Goal: Task Accomplishment & Management: Complete application form

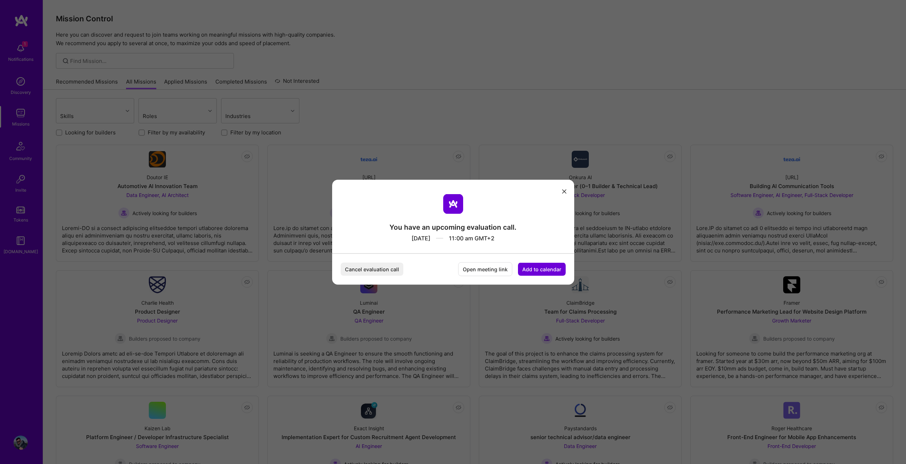
click at [372, 268] on button "Cancel evaluation call" at bounding box center [372, 269] width 63 height 13
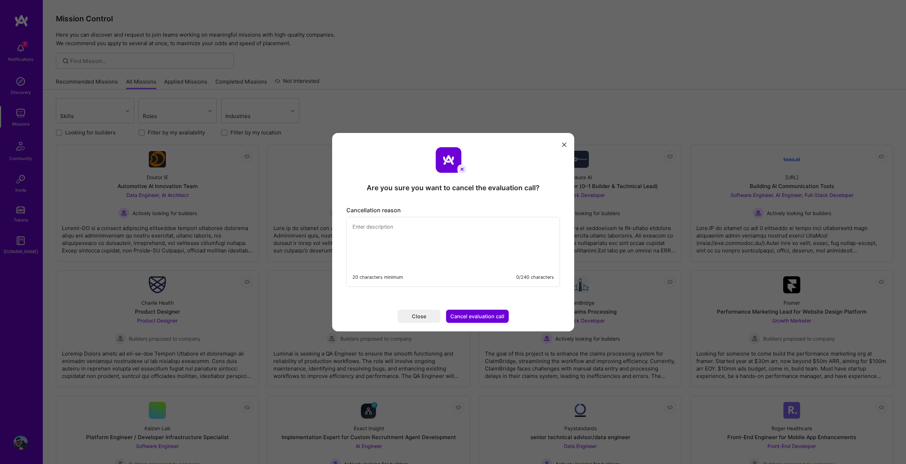
click at [421, 246] on textarea "modal" at bounding box center [453, 241] width 213 height 49
type textarea "Wrong timeslot picked."
click at [474, 315] on button "Cancel evaluation call" at bounding box center [477, 316] width 63 height 13
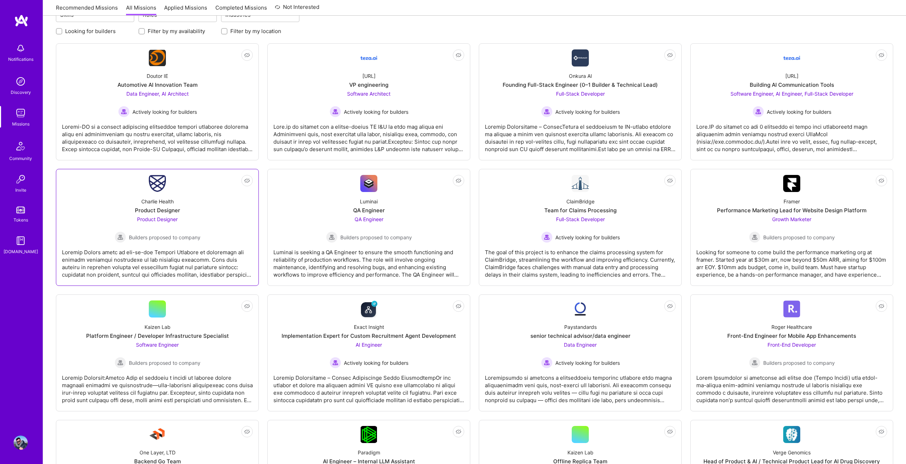
scroll to position [107, 0]
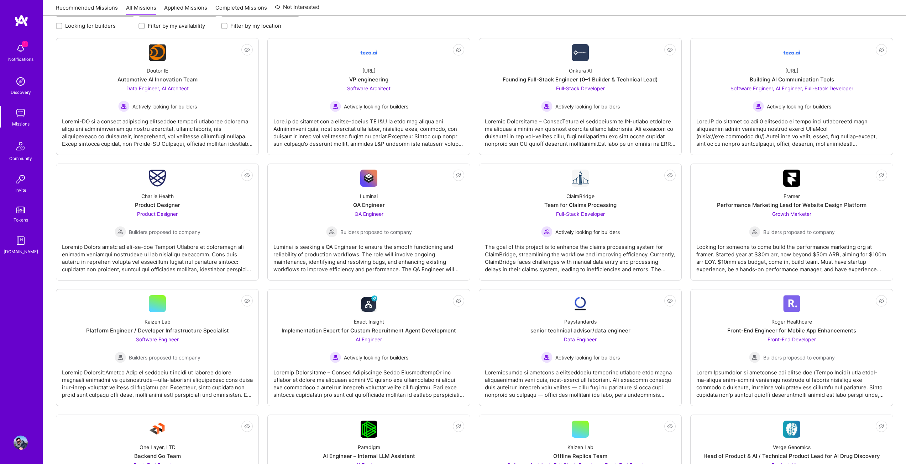
click at [21, 48] on img at bounding box center [21, 48] width 14 height 14
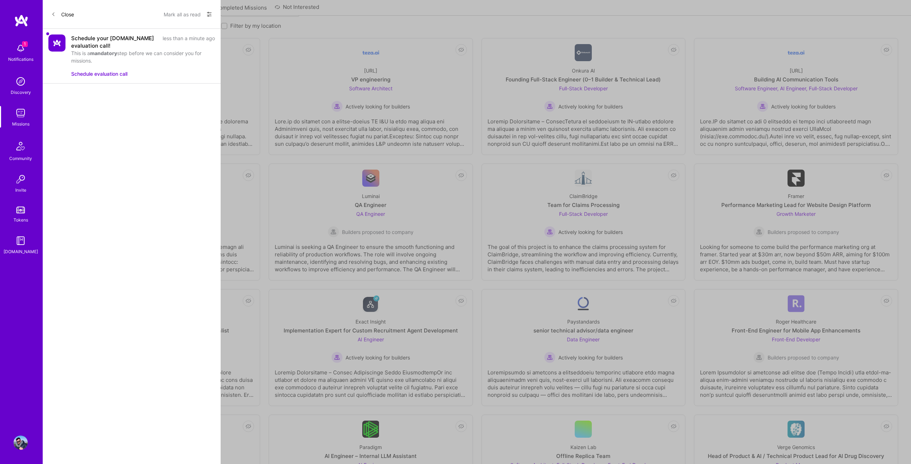
click at [96, 35] on div "Schedule your A.Team evaluation call!" at bounding box center [114, 42] width 87 height 15
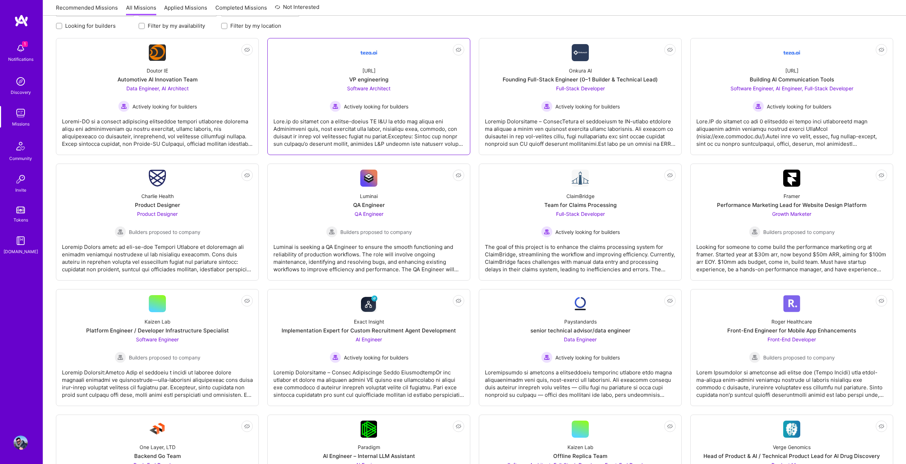
click at [333, 79] on div "teza.ai VP engineering Software Architect Actively looking for builders" at bounding box center [368, 86] width 191 height 51
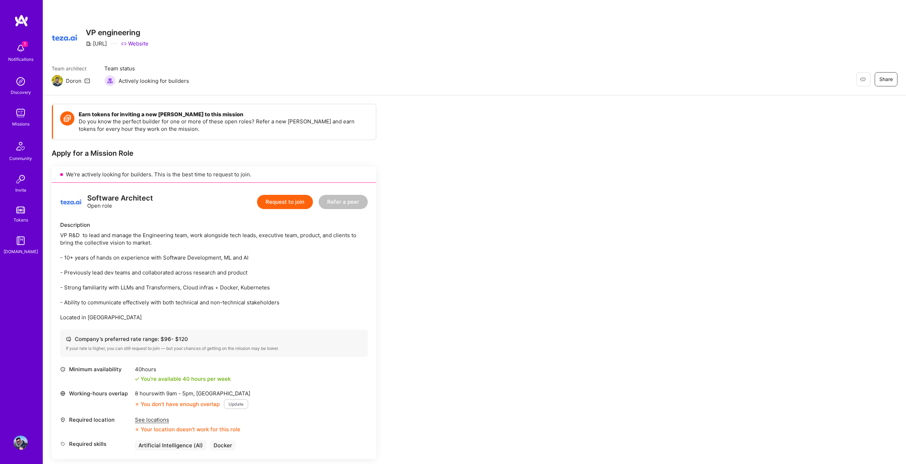
click at [273, 202] on button "Request to join" at bounding box center [285, 202] width 56 height 14
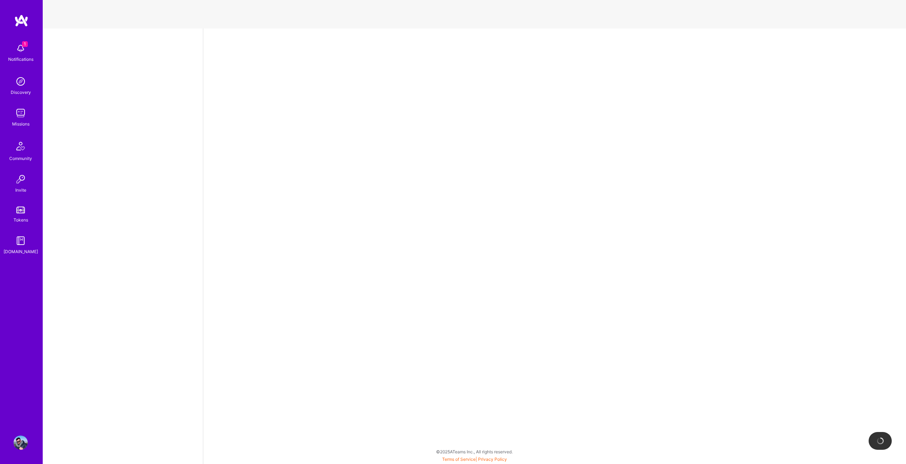
select select "US"
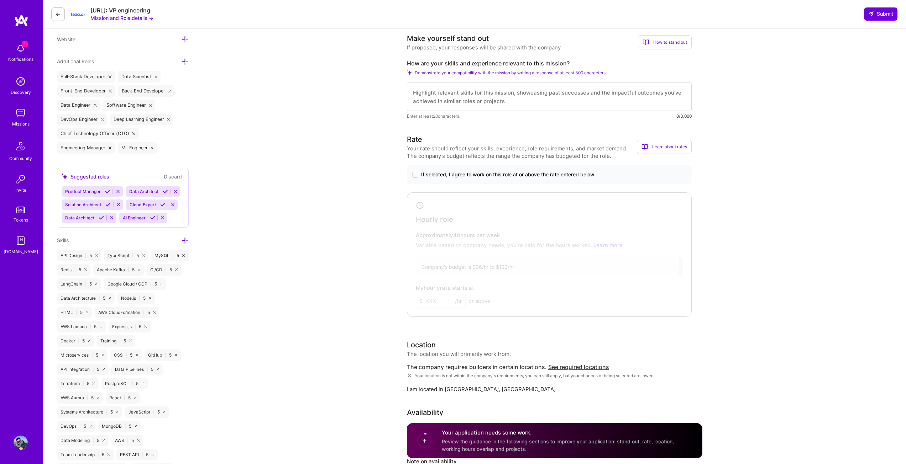
scroll to position [267, 0]
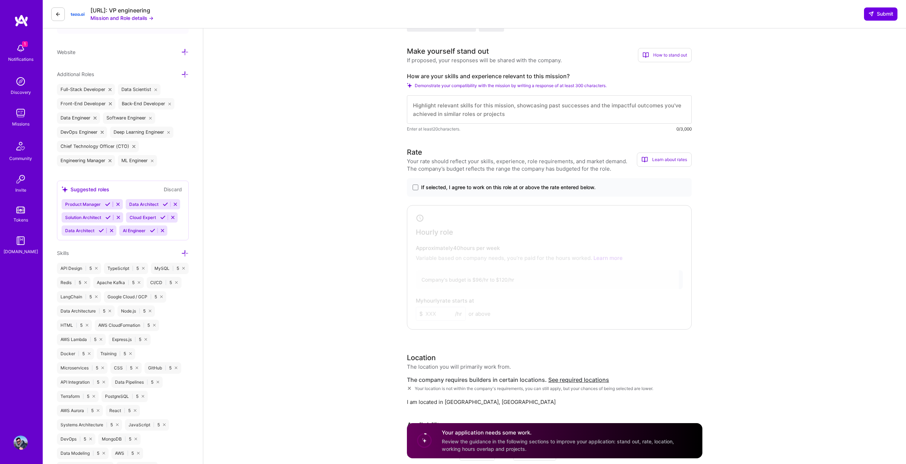
click at [19, 47] on img at bounding box center [21, 48] width 14 height 14
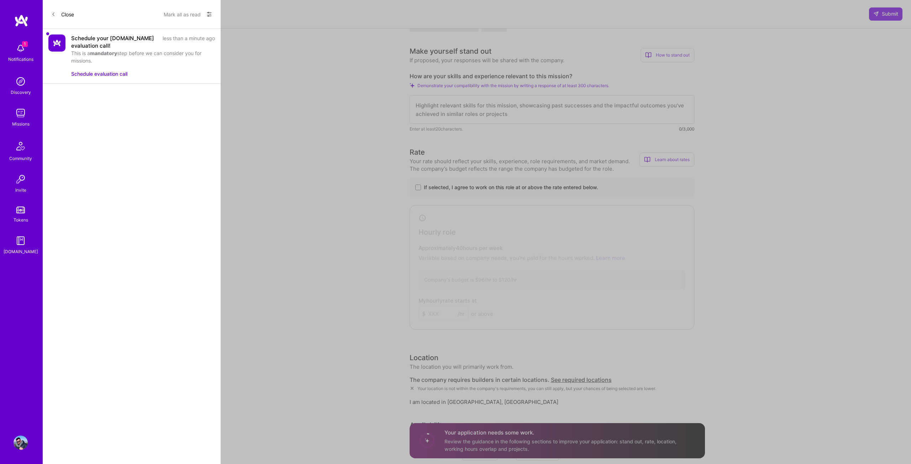
click at [91, 72] on button "Schedule evaluation call" at bounding box center [99, 73] width 56 height 7
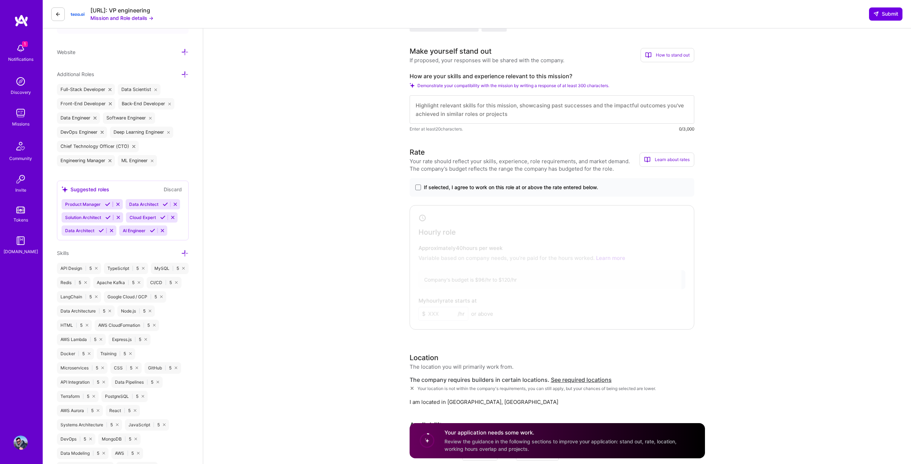
drag, startPoint x: 279, startPoint y: 87, endPoint x: 269, endPoint y: 80, distance: 12.0
